Goal: Task Accomplishment & Management: Complete application form

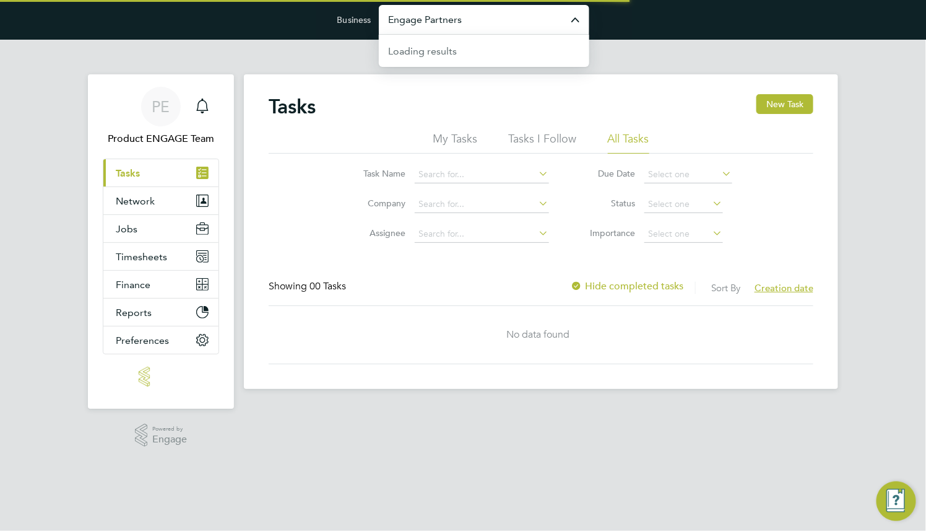
click at [453, 12] on input "Engage Partners" at bounding box center [484, 19] width 210 height 29
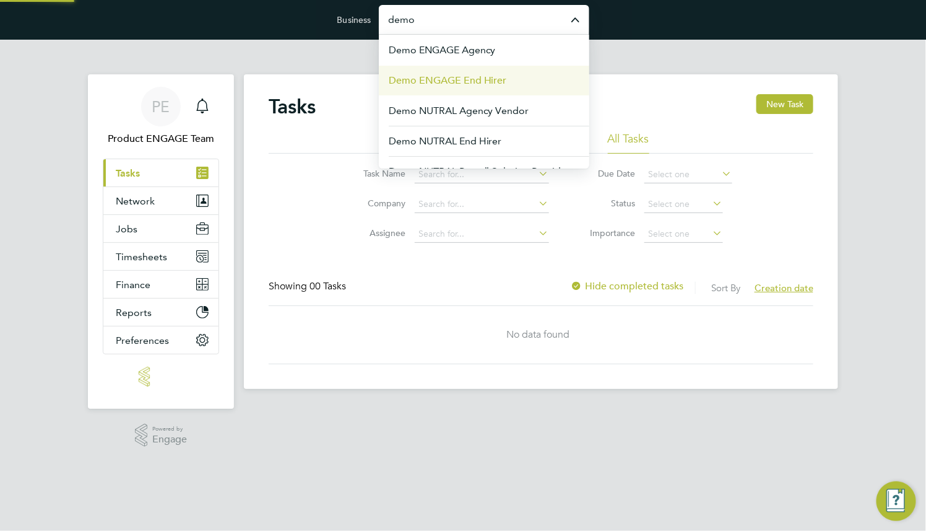
click at [444, 89] on li "Demo ENGAGE End Hirer" at bounding box center [484, 80] width 210 height 30
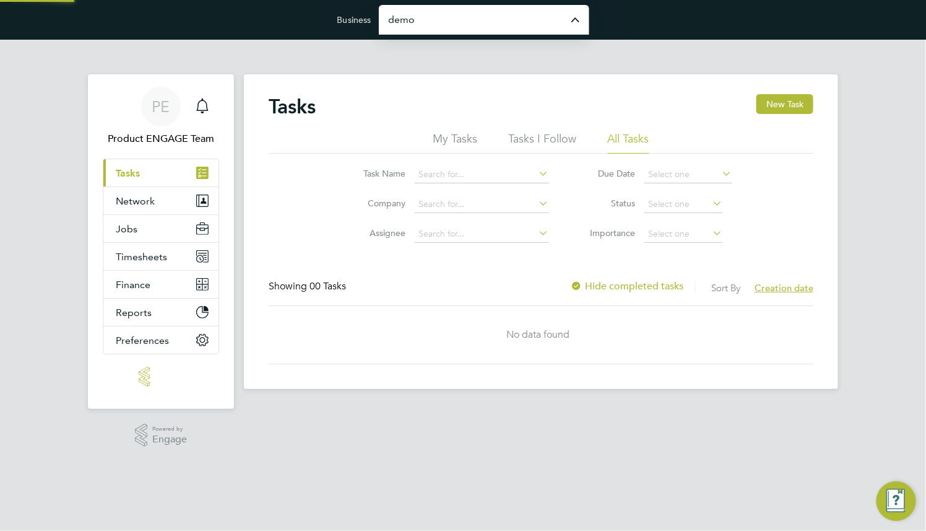
type input "Demo ENGAGE End Hirer"
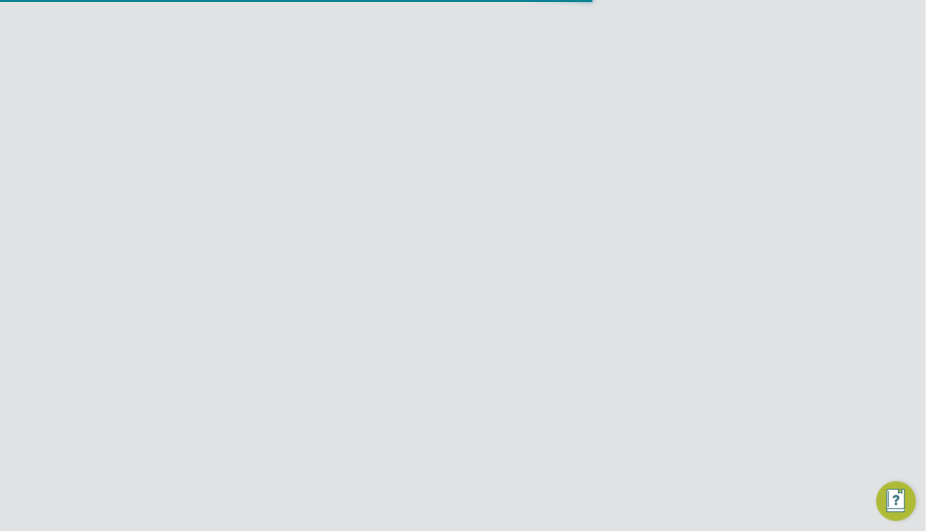
click at [135, 243] on button "Jobs" at bounding box center [160, 256] width 115 height 27
click at [141, 232] on span "Network" at bounding box center [135, 229] width 39 height 12
click at [154, 261] on link "Team Members" at bounding box center [150, 259] width 69 height 12
click at [781, 467] on icon at bounding box center [786, 474] width 12 height 15
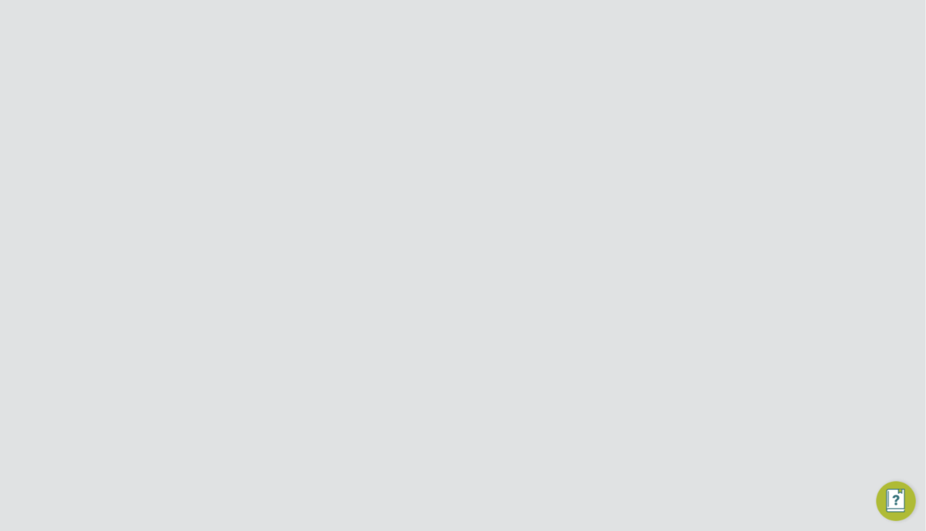
scroll to position [270, 0]
click at [690, 474] on li "Impersonate" at bounding box center [717, 474] width 149 height 17
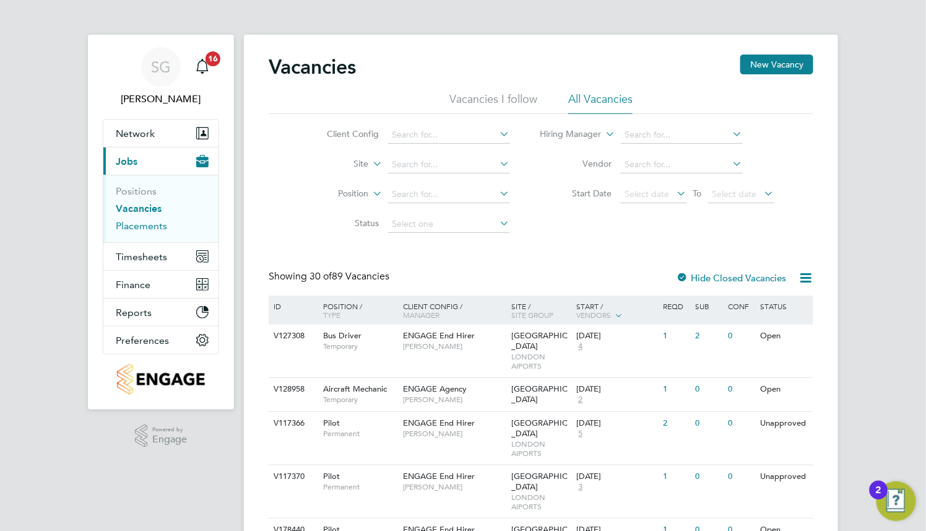
click at [154, 229] on link "Placements" at bounding box center [141, 226] width 51 height 12
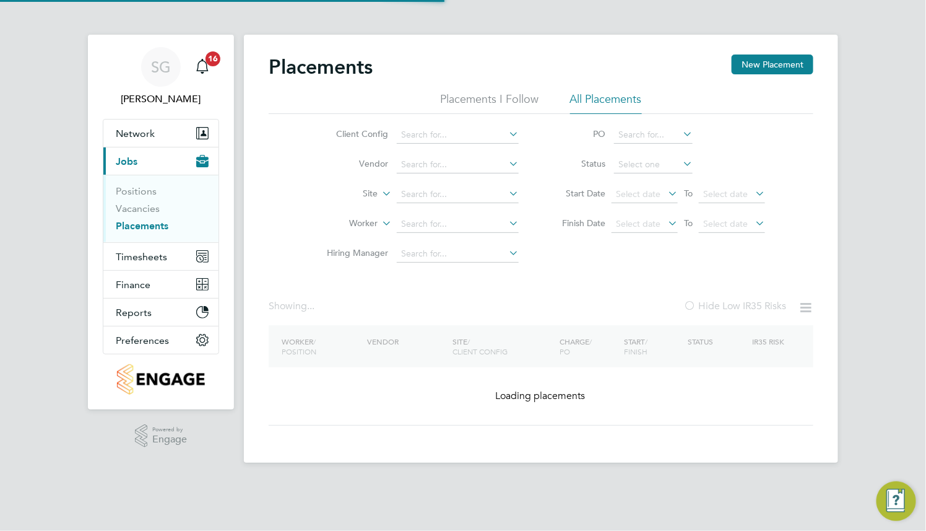
click at [136, 178] on ul "Positions Vacancies Placements" at bounding box center [160, 208] width 115 height 67
click at [136, 198] on li "Positions" at bounding box center [162, 193] width 93 height 17
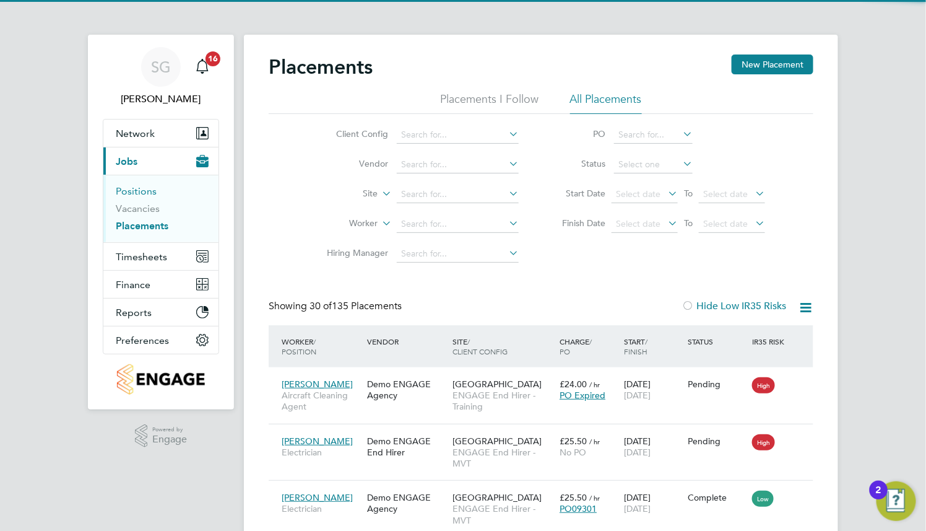
click at [129, 195] on link "Positions" at bounding box center [136, 191] width 41 height 12
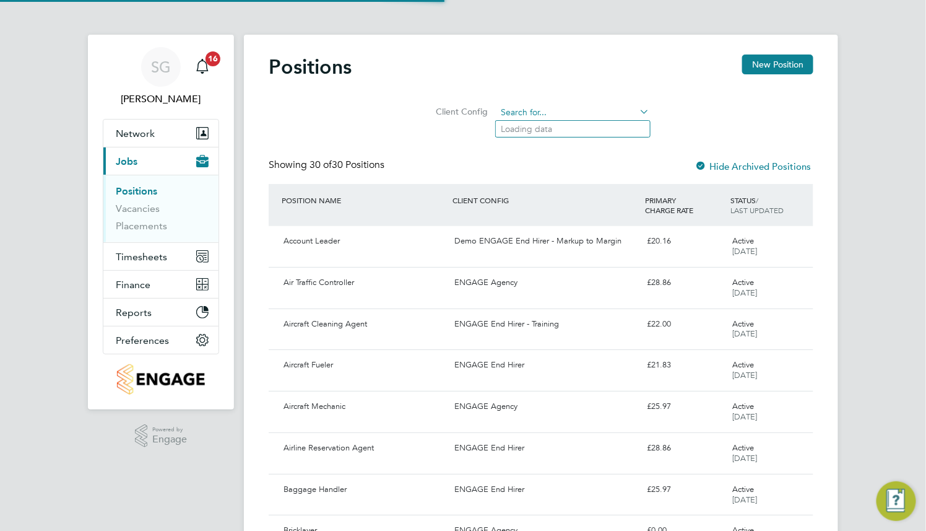
click at [597, 105] on input at bounding box center [573, 112] width 153 height 17
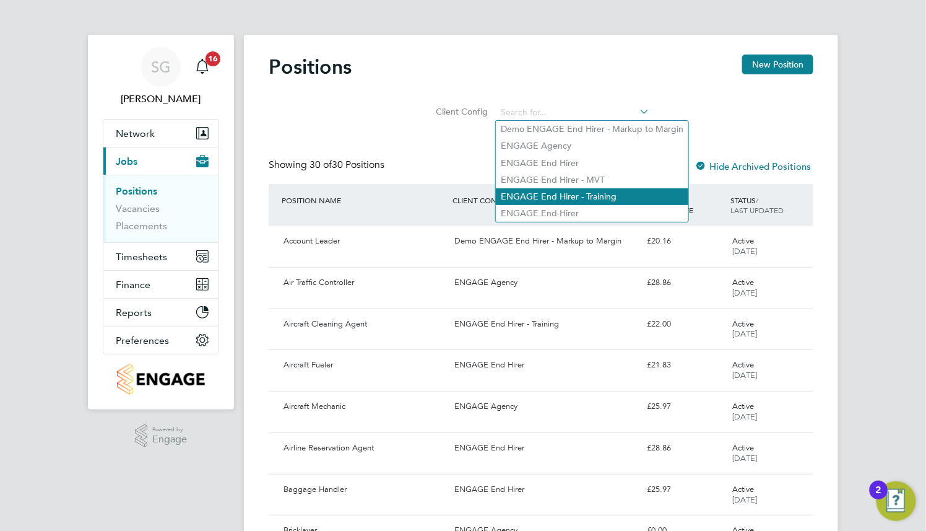
click at [602, 192] on li "ENGAGE End Hirer - Training" at bounding box center [592, 196] width 193 height 17
type input "ENGAGE End Hirer - Training"
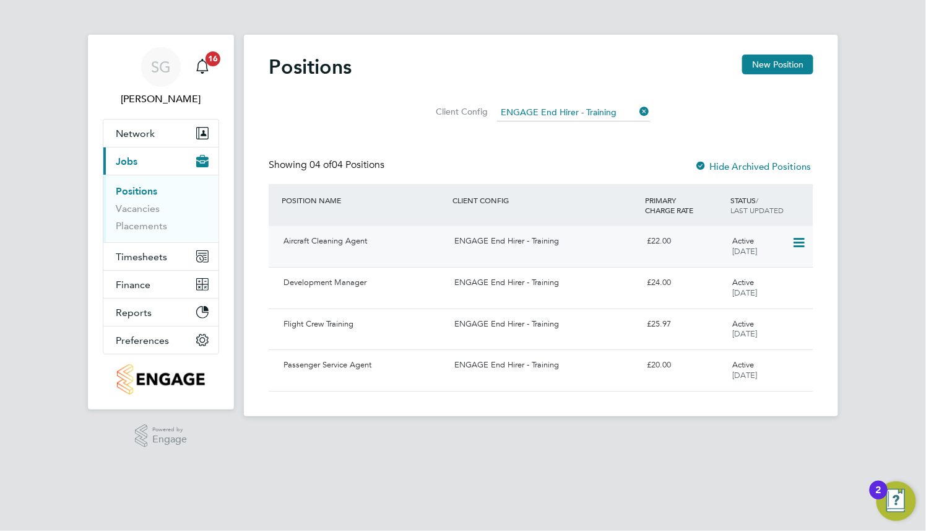
click at [513, 251] on div "Aircraft Cleaning Agent ENGAGE End Hirer - Training £22.00 Active 22 Sep 2025" at bounding box center [541, 246] width 545 height 41
click at [415, 296] on div "Development Manager ENGAGE End Hirer - Training £24.00 Active 23 Sep 2025" at bounding box center [541, 287] width 545 height 41
click at [638, 113] on icon at bounding box center [638, 111] width 0 height 17
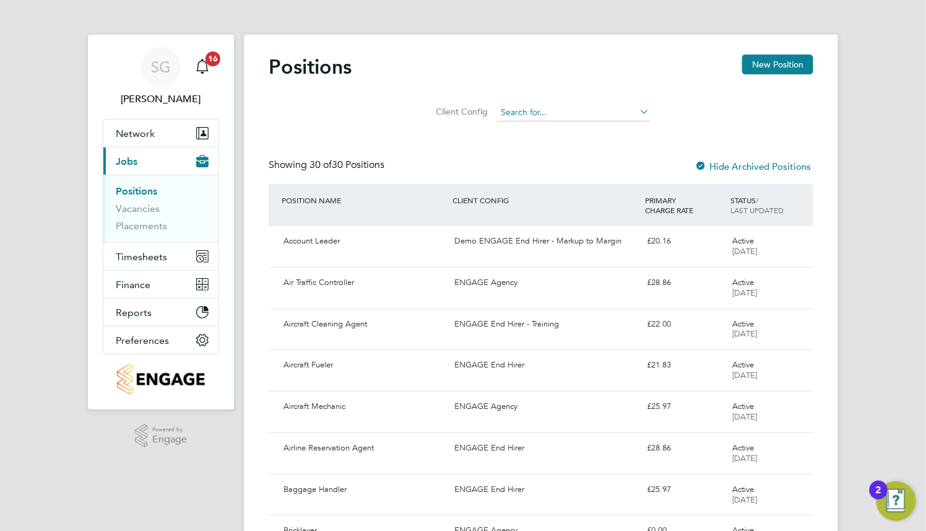
click at [558, 118] on input at bounding box center [573, 112] width 153 height 17
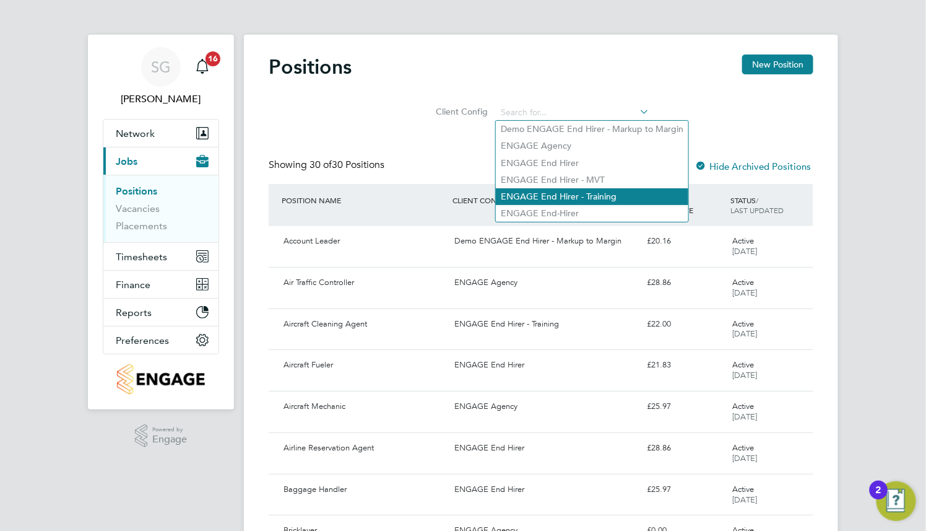
click at [559, 191] on li "ENGAGE End Hirer - Training" at bounding box center [592, 196] width 193 height 17
type input "ENGAGE End Hirer - Training"
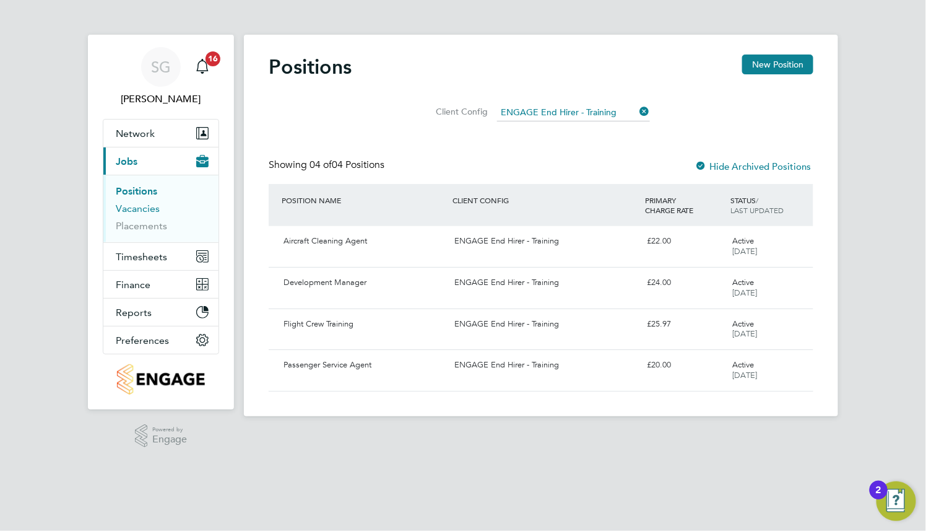
click at [147, 209] on link "Vacancies" at bounding box center [138, 208] width 44 height 12
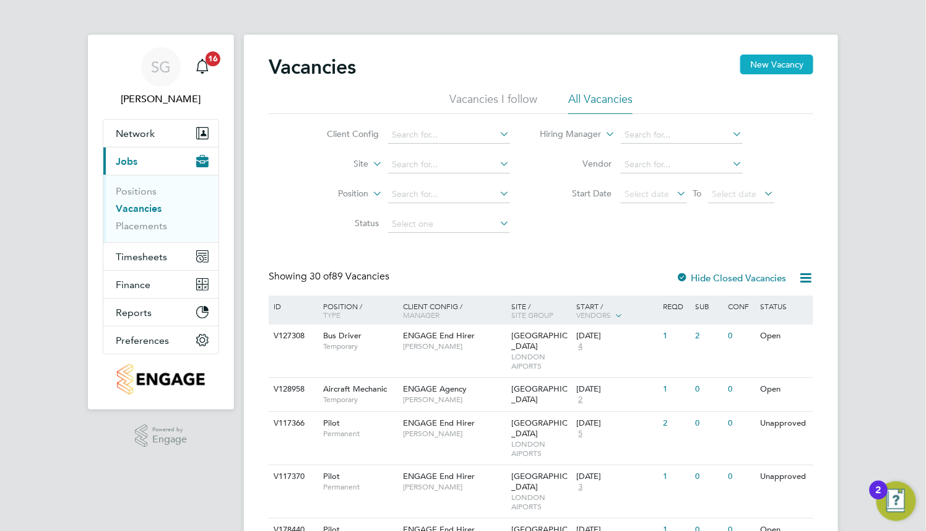
click at [760, 69] on button "New Vacancy" at bounding box center [776, 64] width 73 height 20
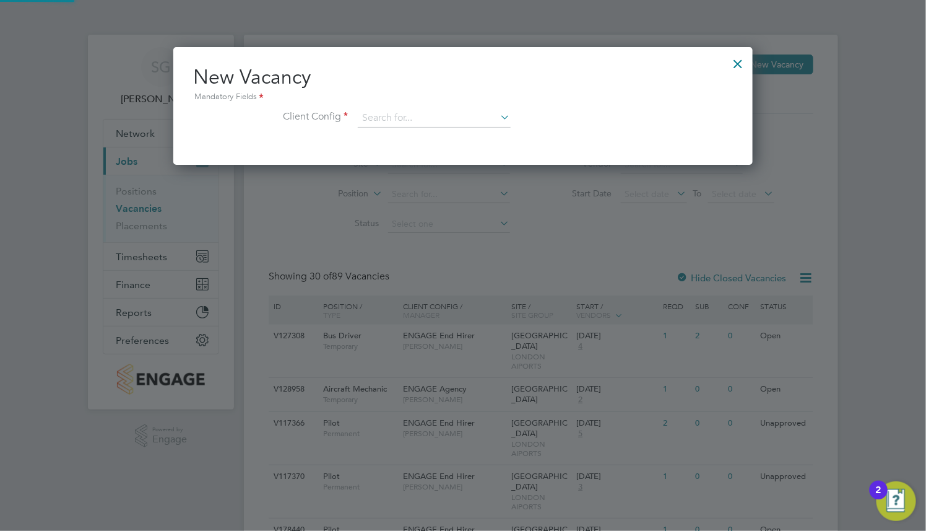
scroll to position [118, 579]
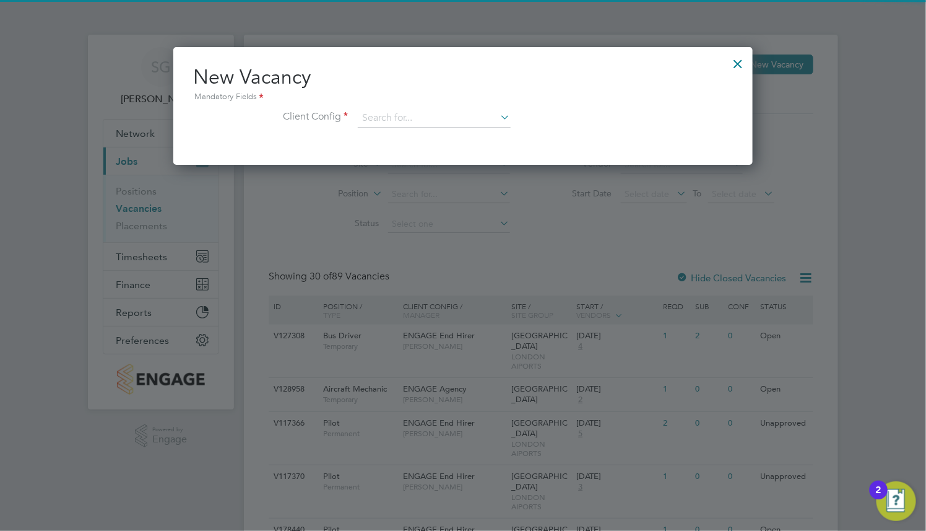
click at [384, 101] on div "Mandatory Fields" at bounding box center [463, 97] width 540 height 14
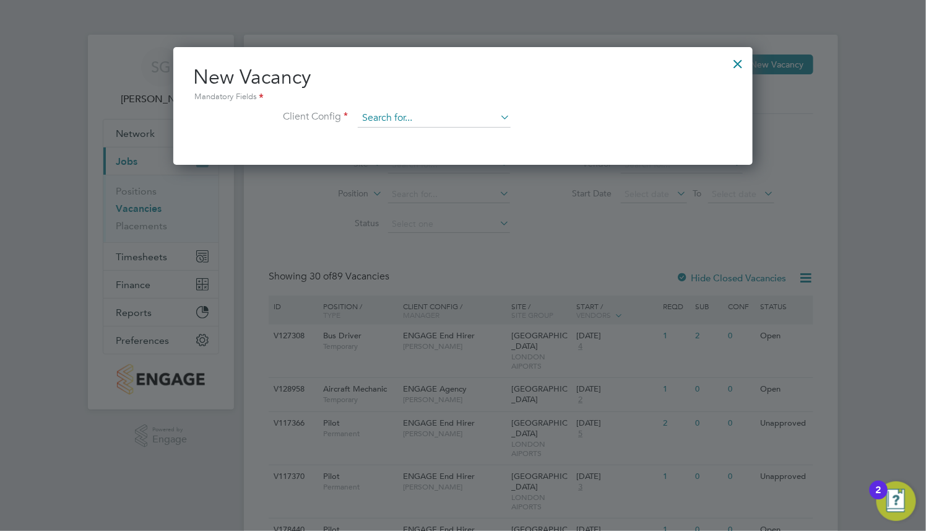
click at [392, 111] on input at bounding box center [434, 118] width 153 height 19
click at [452, 198] on li "ENGAGE End Hirer - Training" at bounding box center [453, 202] width 193 height 17
type input "ENGAGE End Hirer - Training"
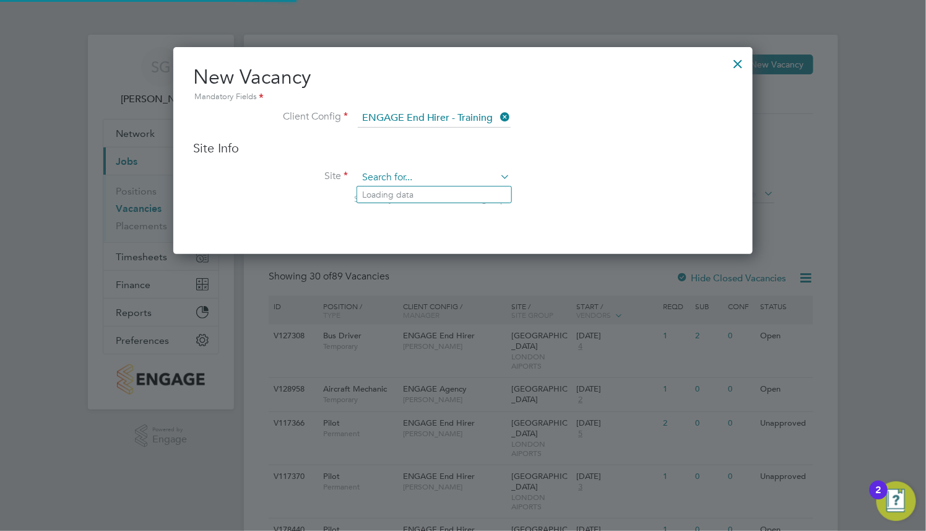
click at [425, 183] on input at bounding box center [434, 177] width 153 height 19
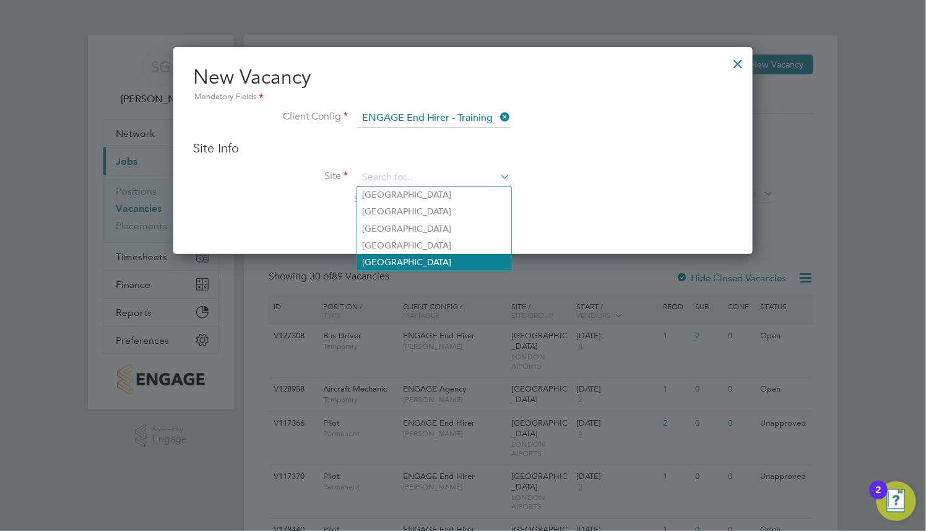
click at [435, 258] on li "Southampton Airport" at bounding box center [434, 262] width 154 height 17
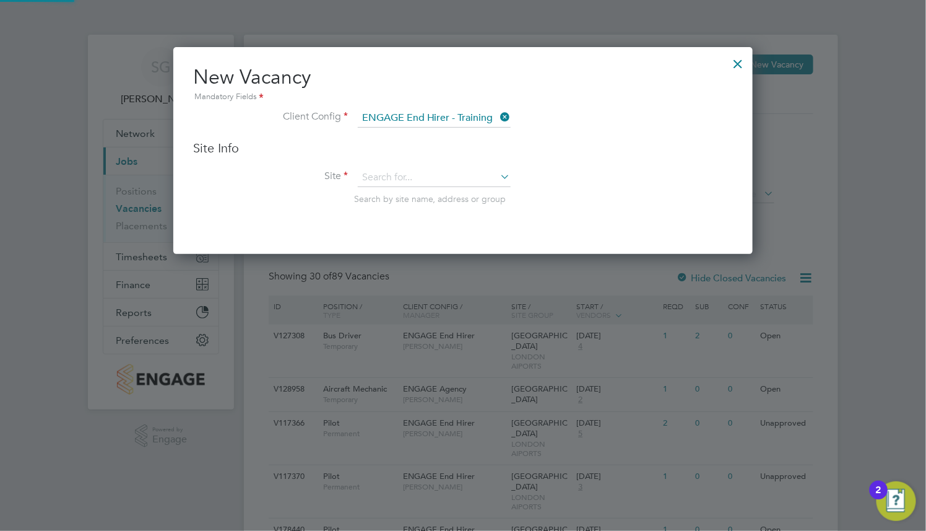
type input "Southampton Airport"
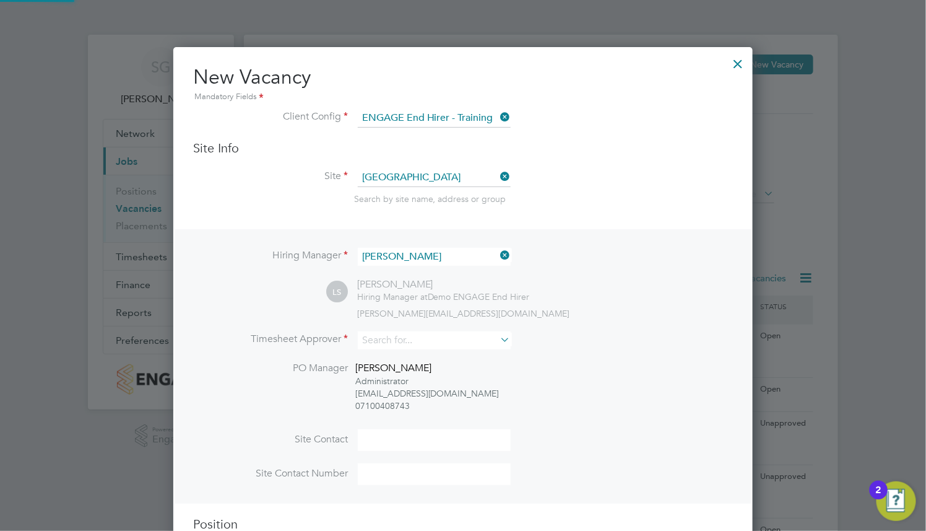
scroll to position [553, 579]
click at [436, 352] on li "Timesheet Approver" at bounding box center [463, 346] width 540 height 30
click at [438, 347] on input at bounding box center [434, 340] width 153 height 18
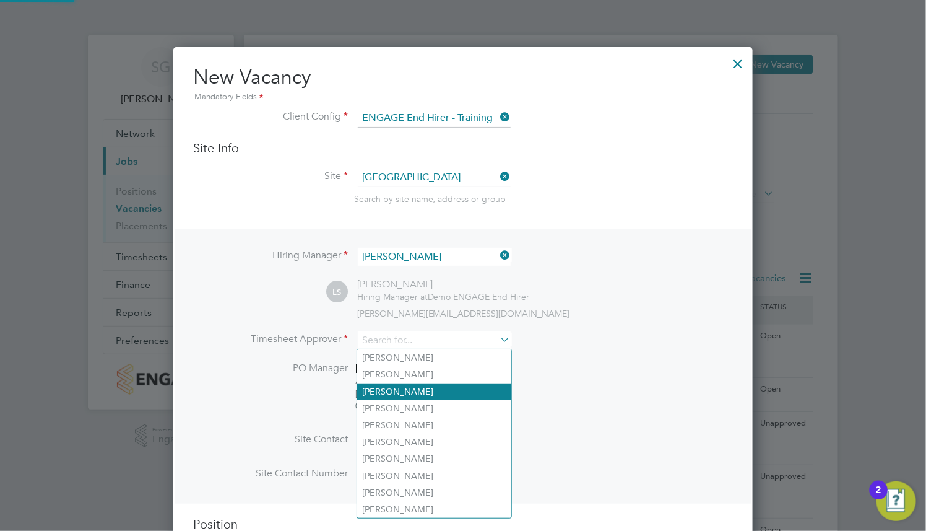
click at [492, 383] on li "Lorelle Evans" at bounding box center [434, 391] width 154 height 17
type input "Lorelle Evans"
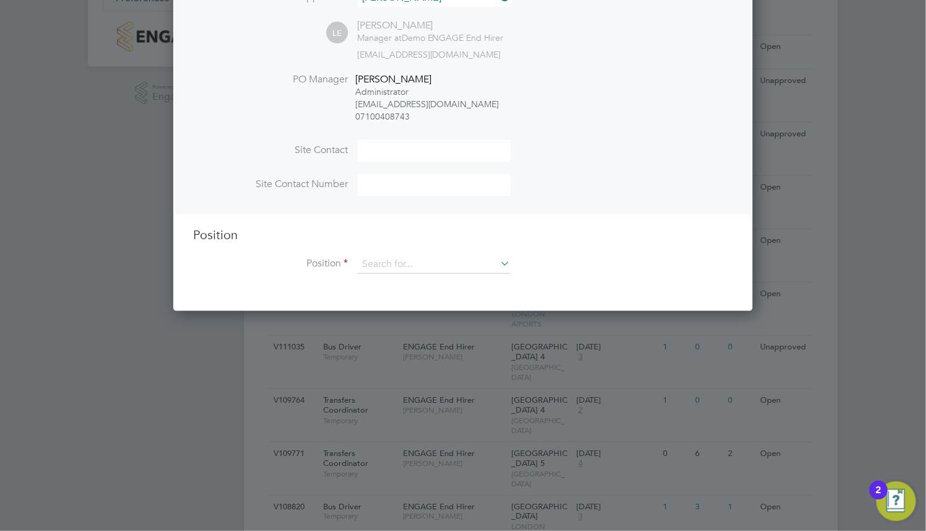
scroll to position [371, 0]
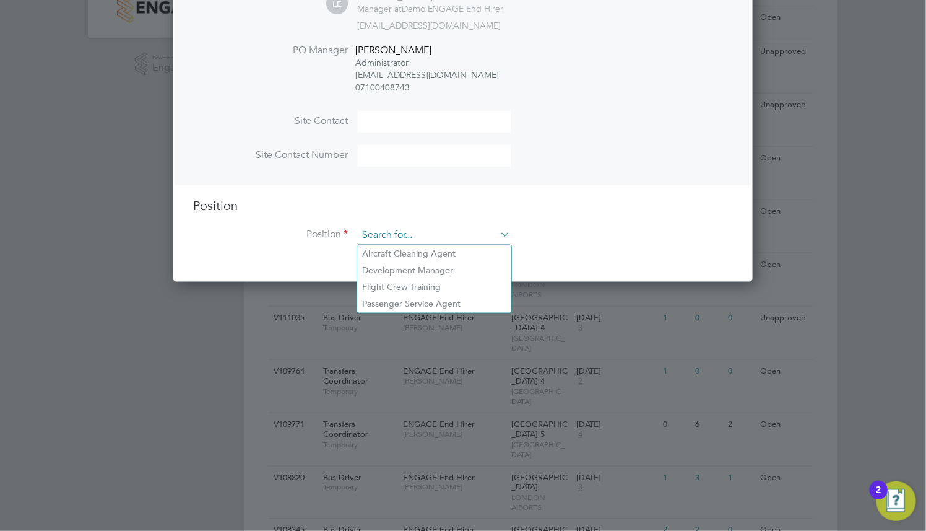
click at [457, 241] on input at bounding box center [434, 235] width 153 height 19
click at [448, 272] on li "Development Manager" at bounding box center [434, 270] width 154 height 17
type input "Development Manager"
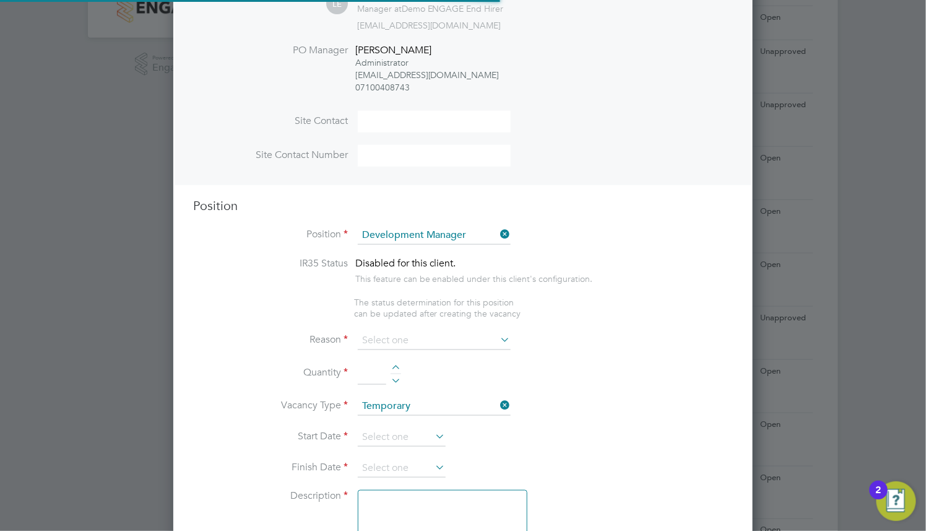
type textarea "Develop and implement clear strategies to deliver reductions on airport spend. …"
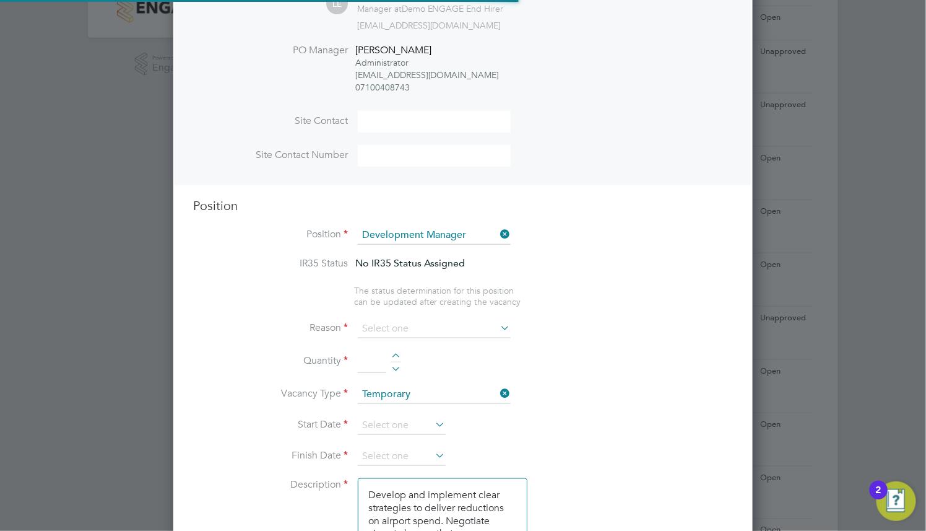
scroll to position [2088, 579]
click at [433, 329] on input at bounding box center [434, 328] width 153 height 19
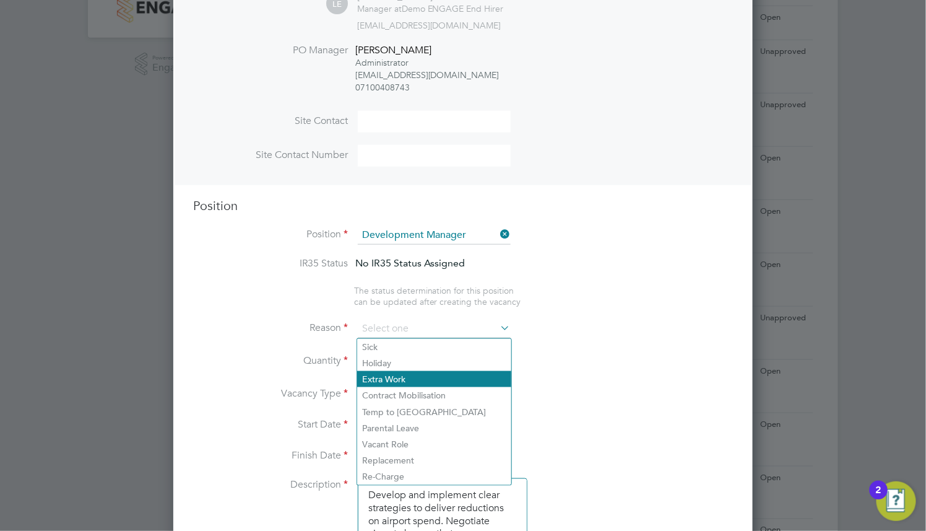
click at [422, 379] on li "Extra Work" at bounding box center [434, 379] width 154 height 16
type input "Extra Work"
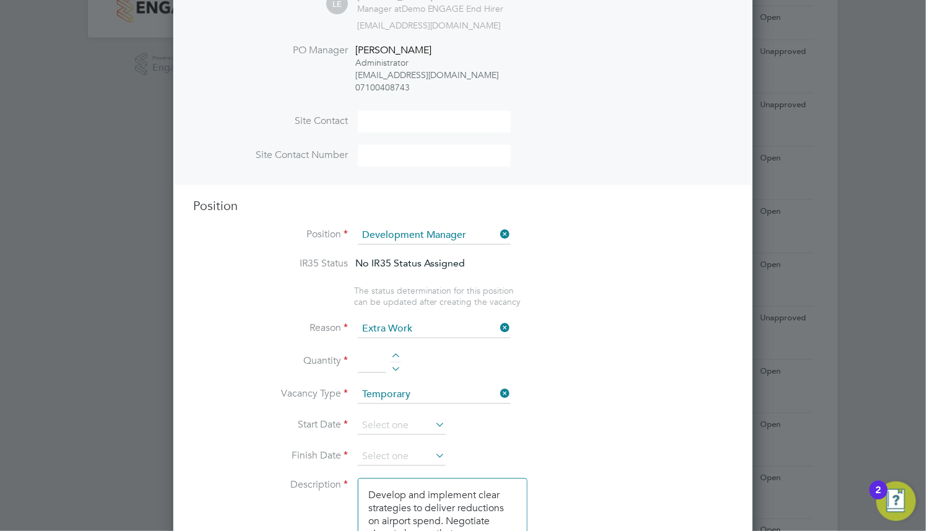
click at [391, 350] on li "Reason Extra Work" at bounding box center [463, 334] width 540 height 31
click at [396, 355] on div at bounding box center [396, 357] width 11 height 9
type input "1"
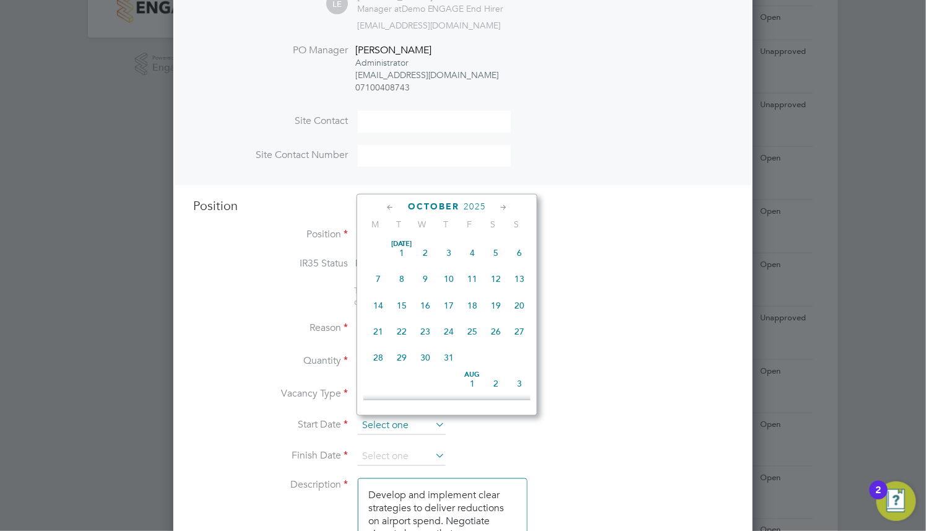
click at [398, 431] on input at bounding box center [402, 425] width 88 height 19
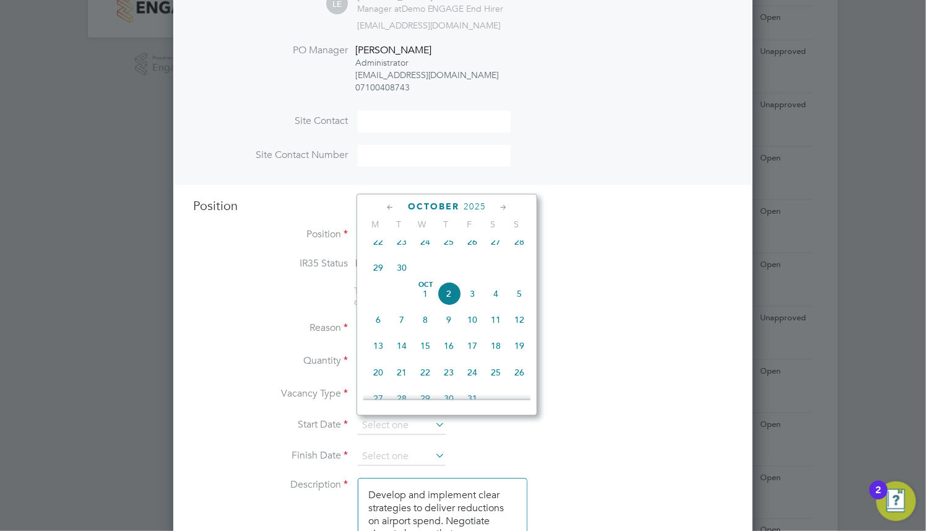
click at [379, 384] on span "20" at bounding box center [378, 372] width 24 height 24
type input "20 Oct 2025"
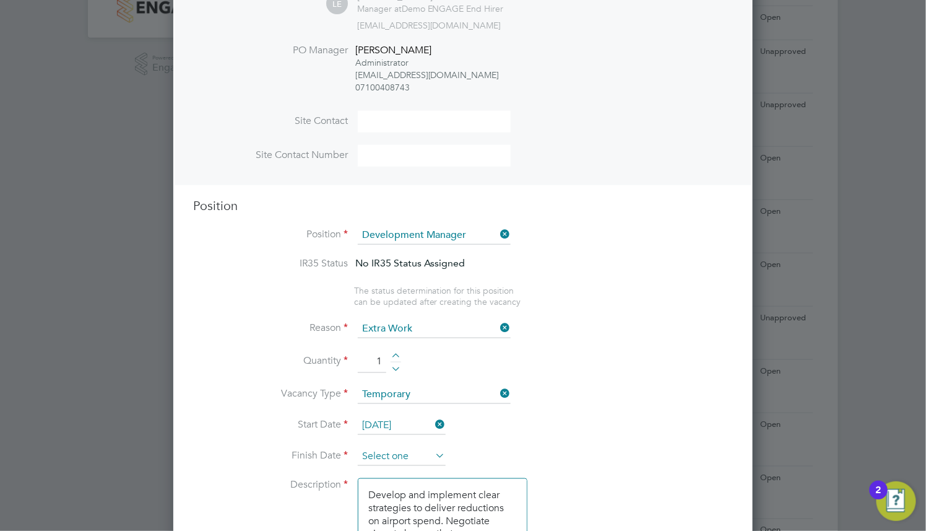
click at [397, 453] on input at bounding box center [402, 456] width 88 height 19
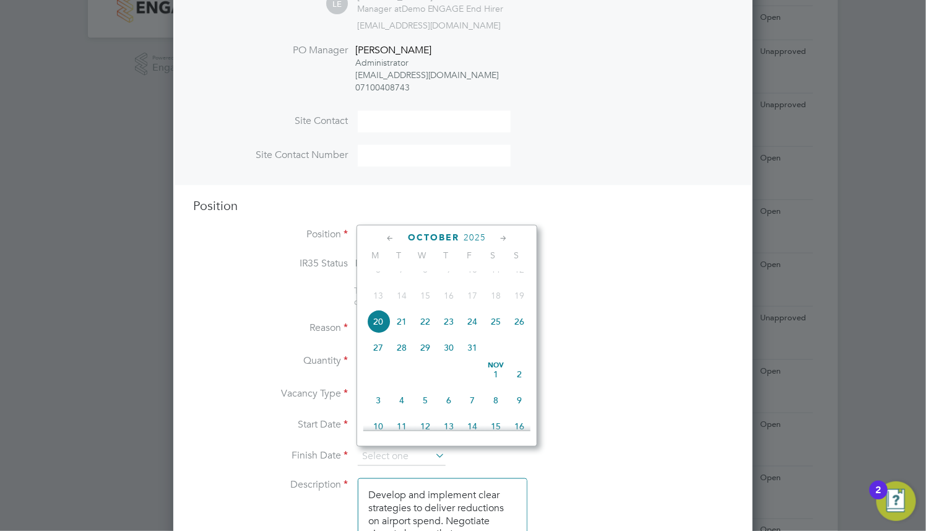
click at [506, 237] on icon at bounding box center [504, 239] width 12 height 14
click at [517, 331] on span "16" at bounding box center [520, 320] width 24 height 24
type input "16 Nov 2025"
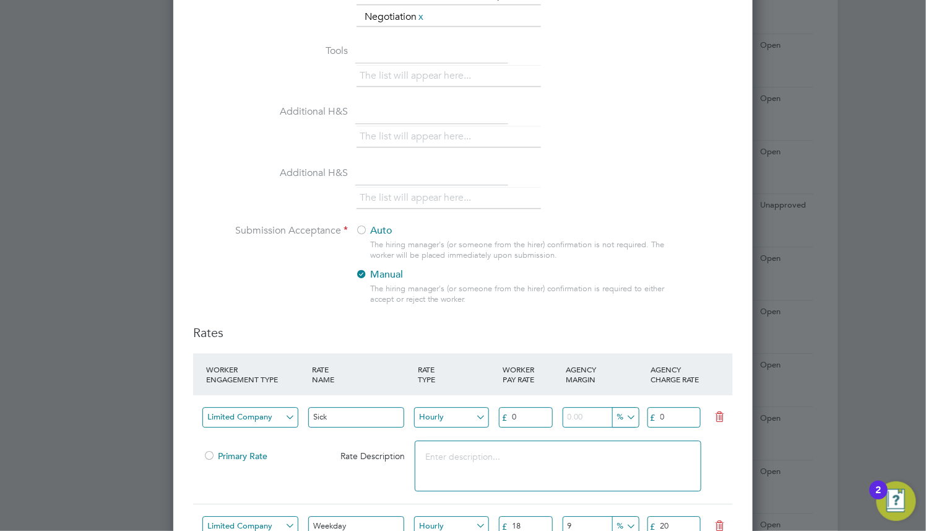
scroll to position [1114, 0]
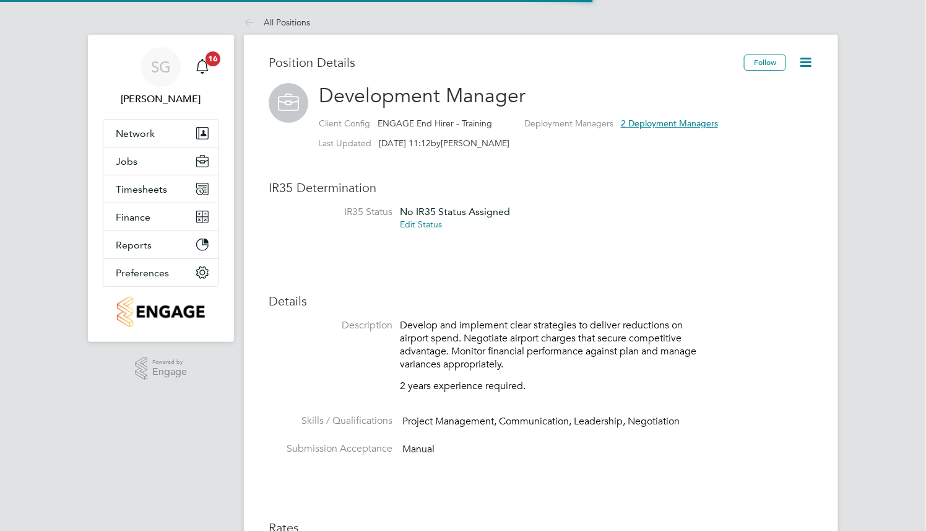
scroll to position [21, 102]
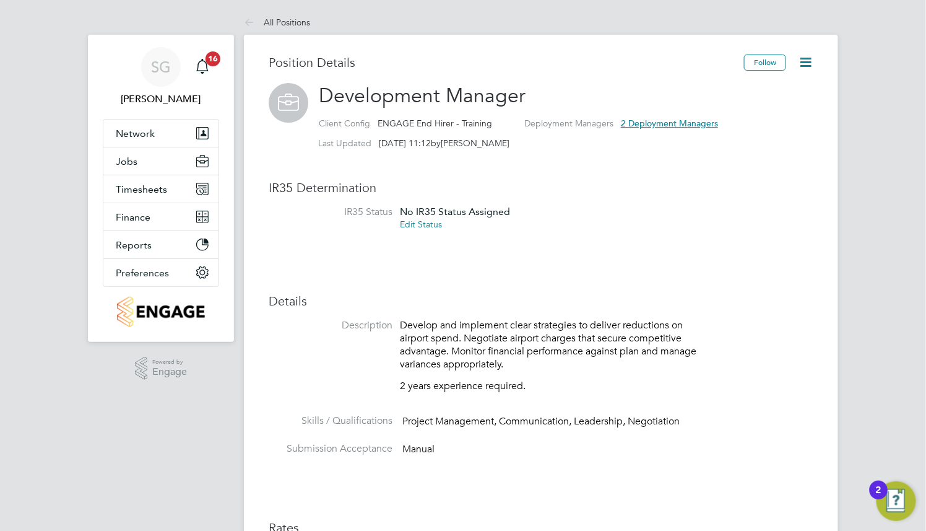
click at [415, 295] on h3 "Details" at bounding box center [541, 301] width 545 height 16
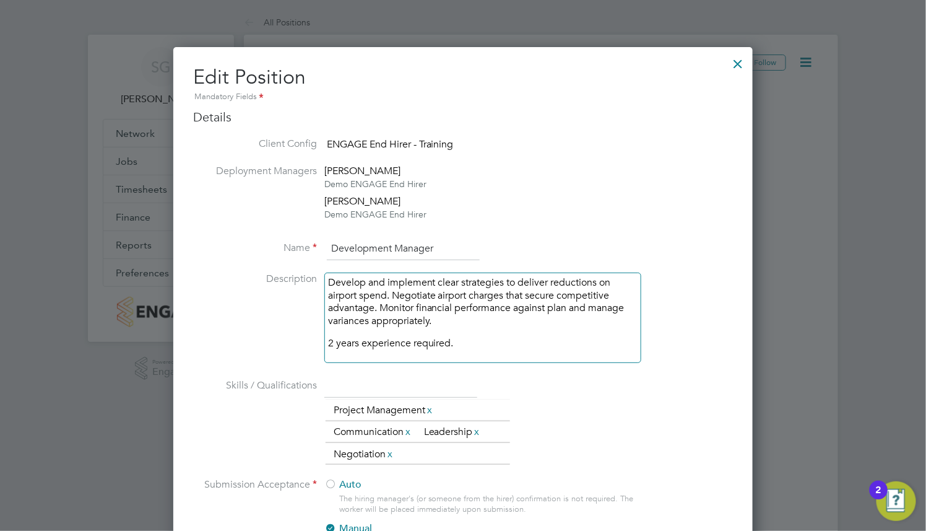
scroll to position [186, 0]
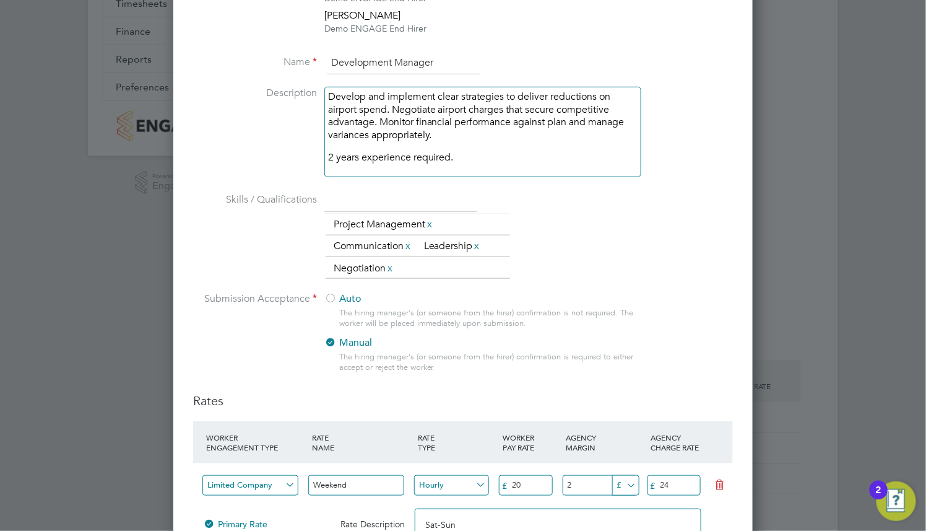
click at [350, 306] on div "Auto The hiring manager's (or someone from the hirer) confirmation is not requi…" at bounding box center [482, 336] width 316 height 88
click at [350, 299] on label "Auto" at bounding box center [477, 298] width 306 height 13
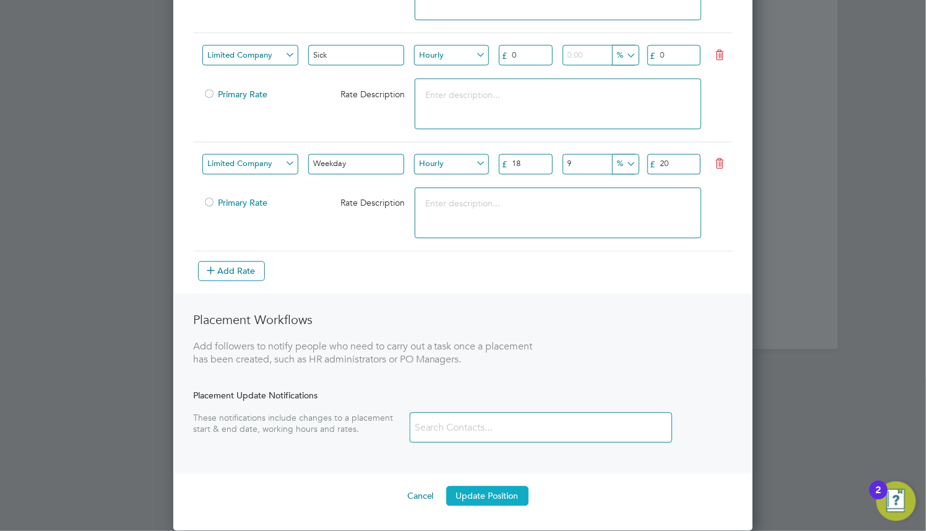
click at [488, 490] on button "Update Position" at bounding box center [487, 496] width 82 height 20
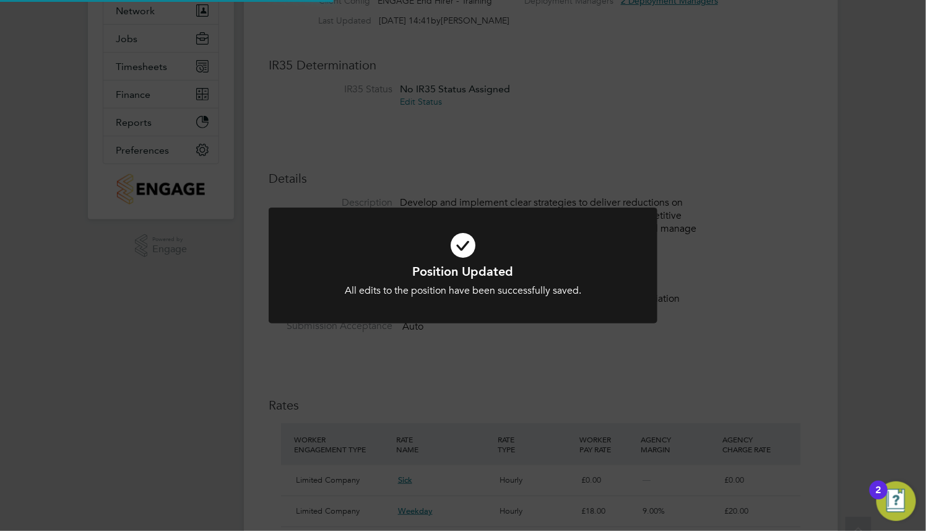
scroll to position [2, 0]
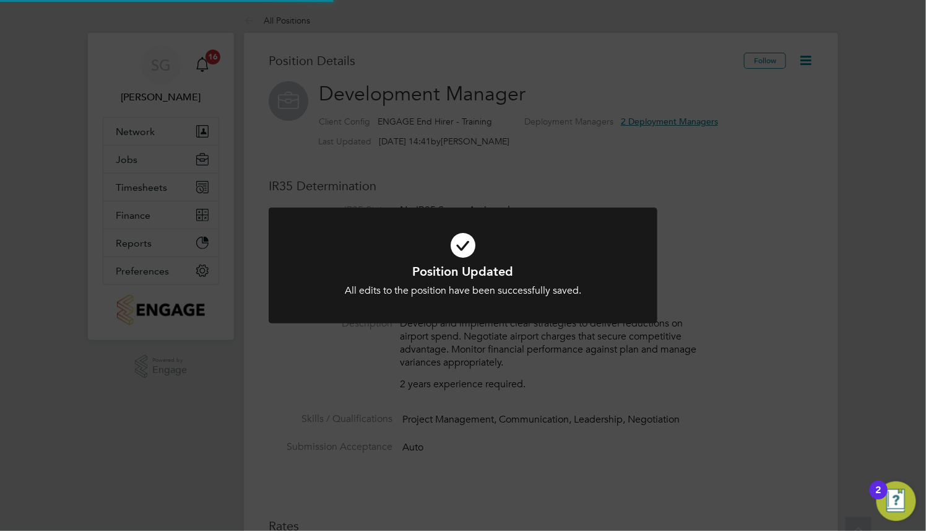
click at [612, 240] on icon at bounding box center [463, 245] width 322 height 48
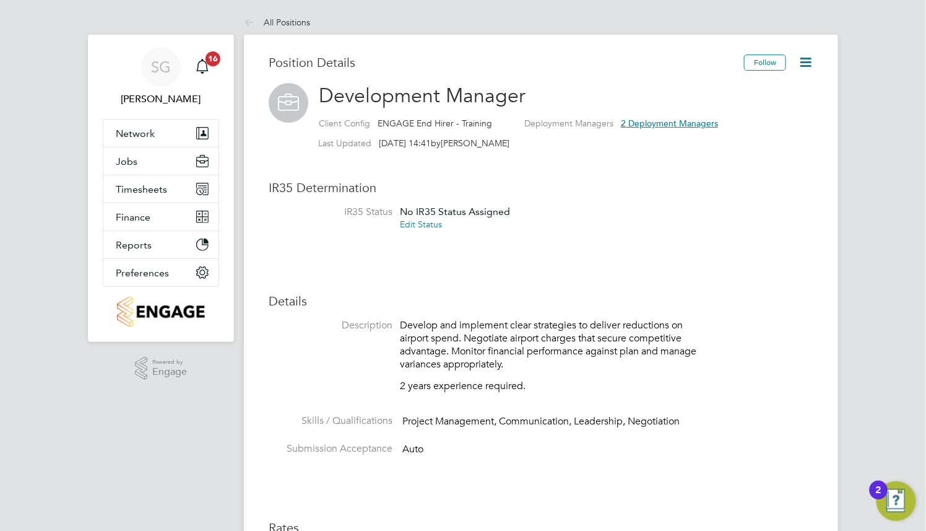
click at [806, 59] on icon at bounding box center [805, 61] width 15 height 15
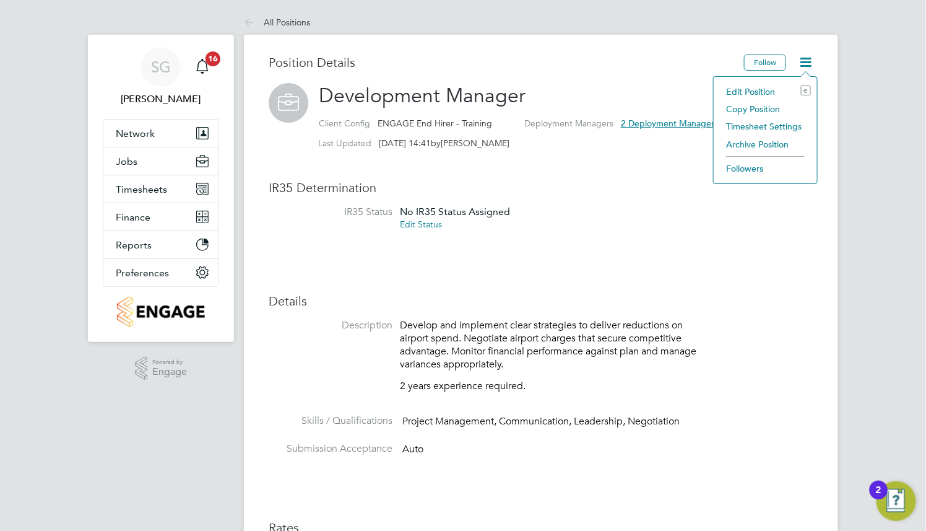
click at [765, 92] on li "Edit Position e" at bounding box center [765, 91] width 91 height 17
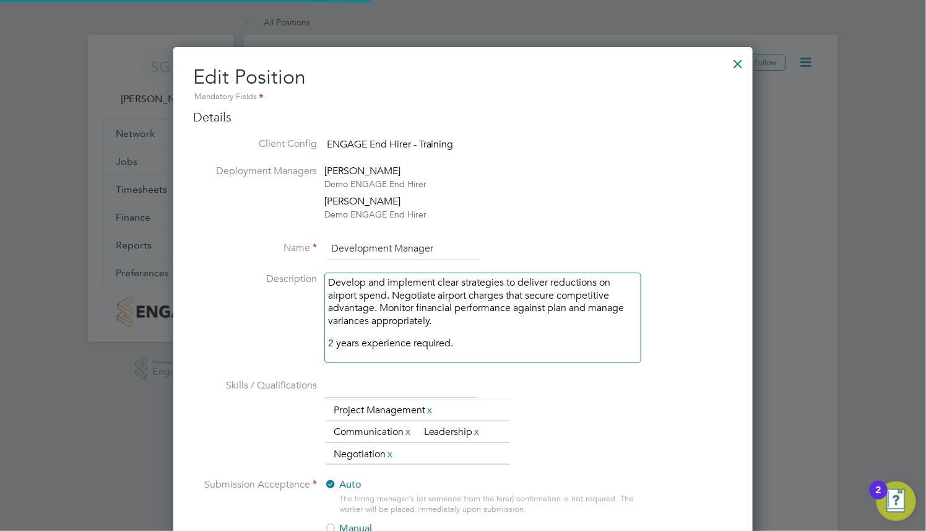
scroll to position [28, 540]
click at [737, 65] on div at bounding box center [738, 61] width 22 height 22
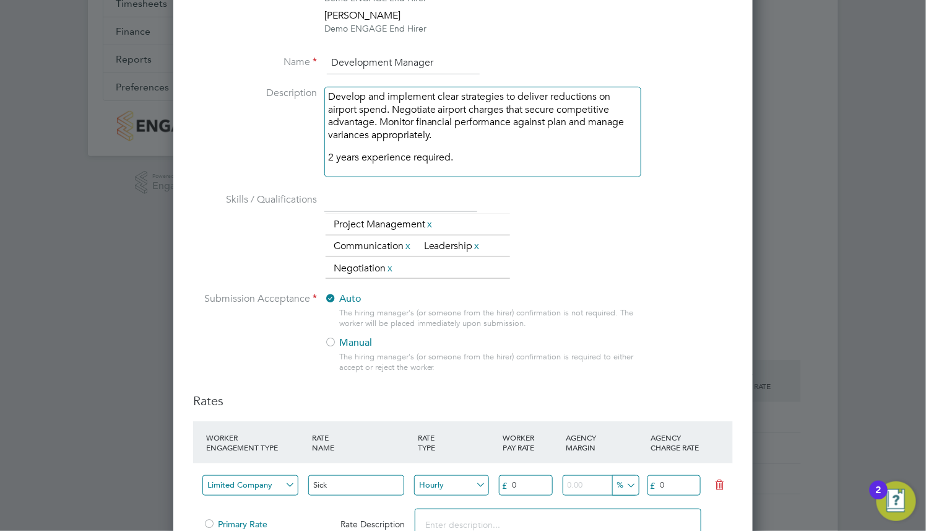
scroll to position [371, 0]
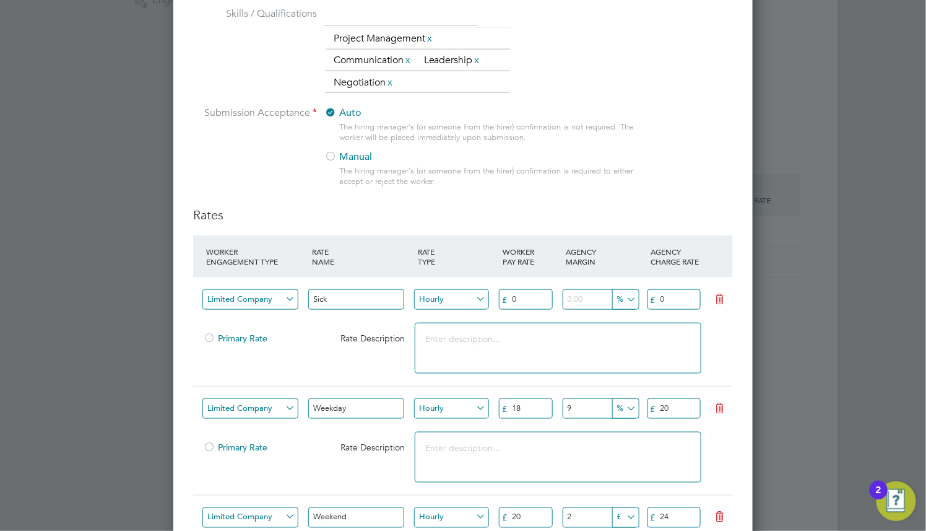
click at [333, 155] on div at bounding box center [330, 157] width 12 height 12
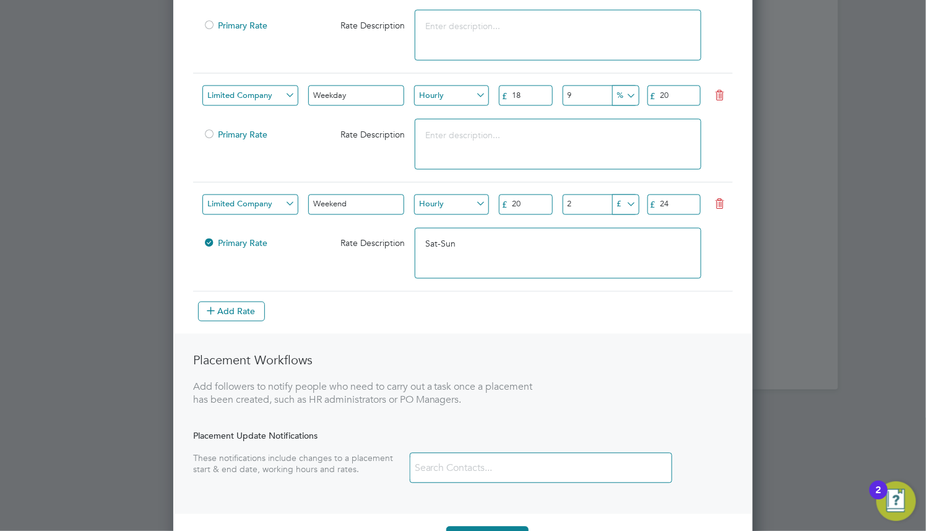
scroll to position [726, 0]
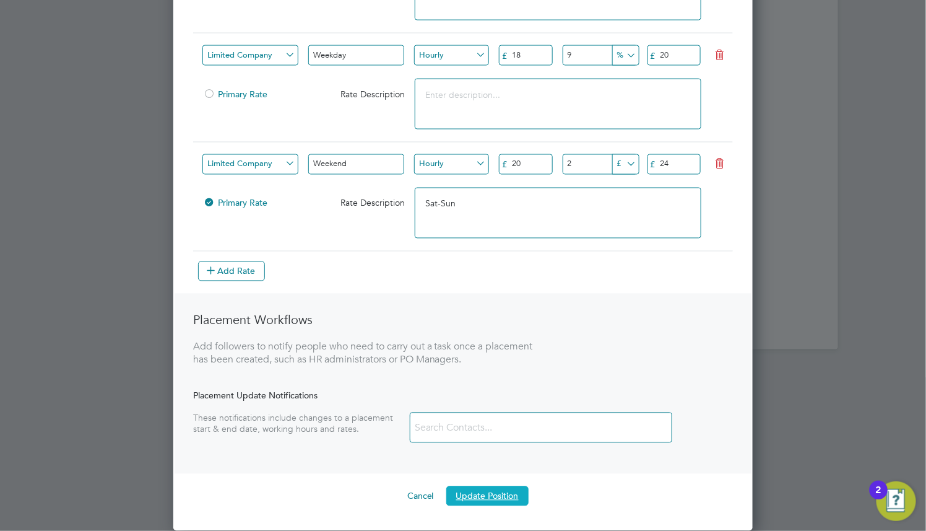
click at [483, 496] on button "Update Position" at bounding box center [487, 496] width 82 height 20
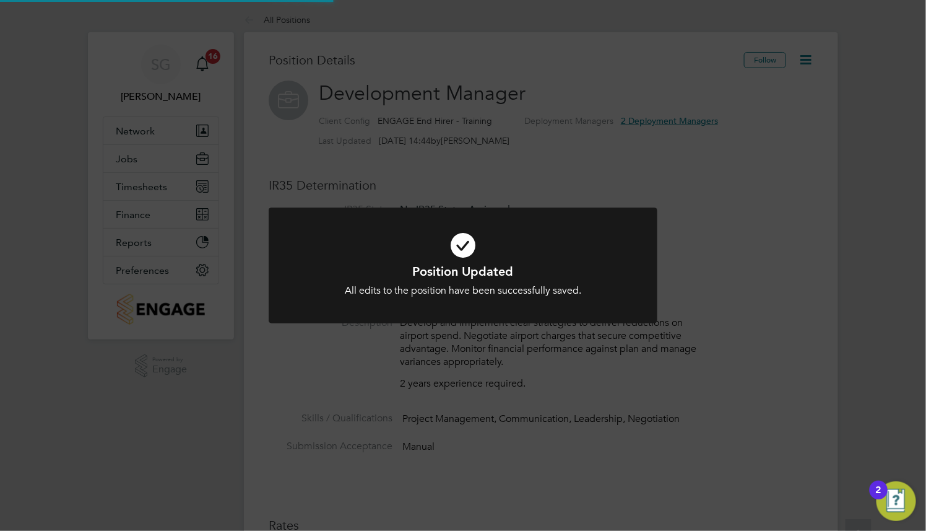
scroll to position [0, 0]
click at [483, 496] on div "Position Updated All edits to the position have been successfully saved. Cancel…" at bounding box center [463, 265] width 926 height 531
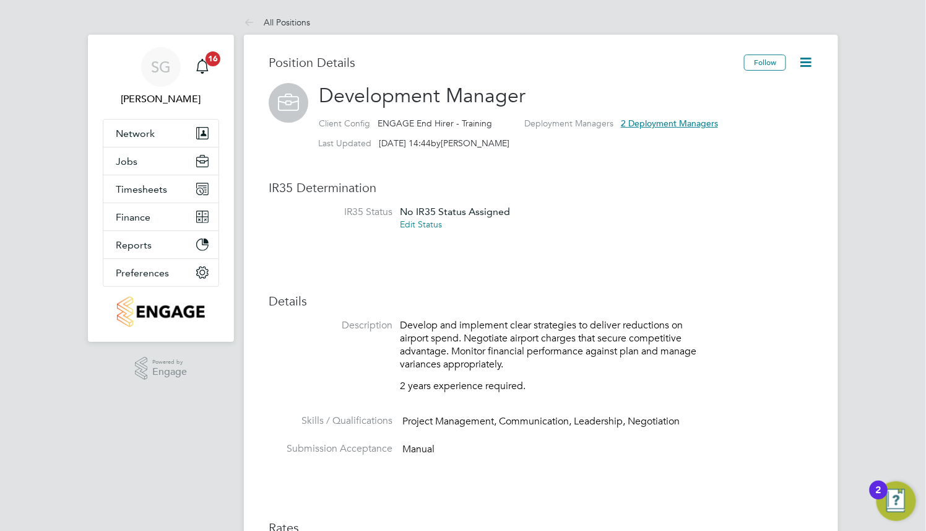
click at [441, 453] on li "Submission Acceptance Manual" at bounding box center [541, 456] width 545 height 28
